Goal: Navigation & Orientation: Find specific page/section

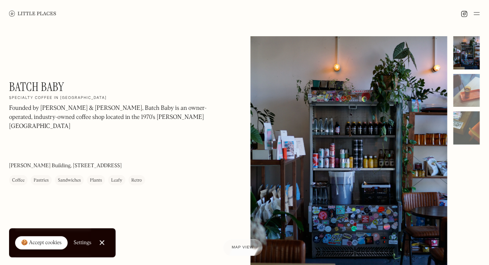
click at [102, 244] on link "Close Cookie Popup" at bounding box center [102, 243] width 15 height 15
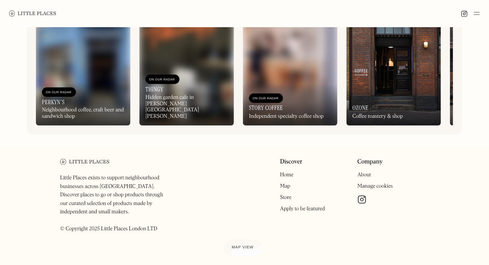
scroll to position [328, 0]
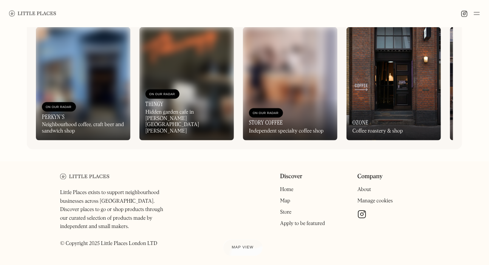
click at [392, 103] on div "On Our Radar Ozone Coffee roastery & shop" at bounding box center [394, 120] width 95 height 42
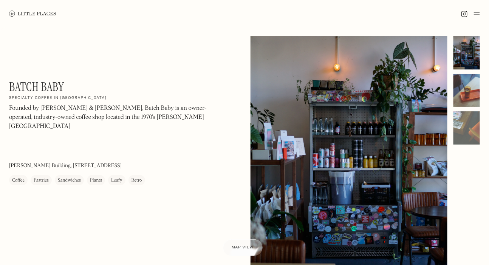
click at [462, 85] on div at bounding box center [467, 90] width 26 height 33
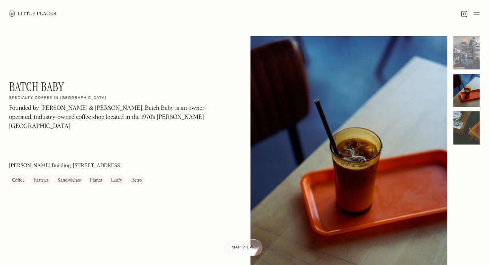
click at [466, 124] on div at bounding box center [467, 128] width 26 height 33
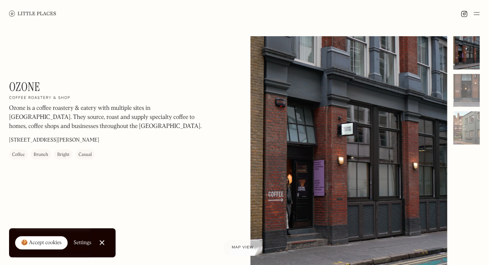
click at [102, 244] on link "Close Cookie Popup" at bounding box center [102, 243] width 15 height 15
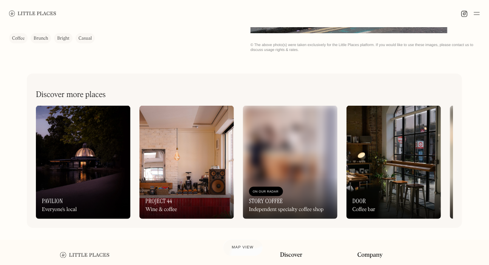
scroll to position [270, 0]
